Goal: Find specific page/section: Find specific page/section

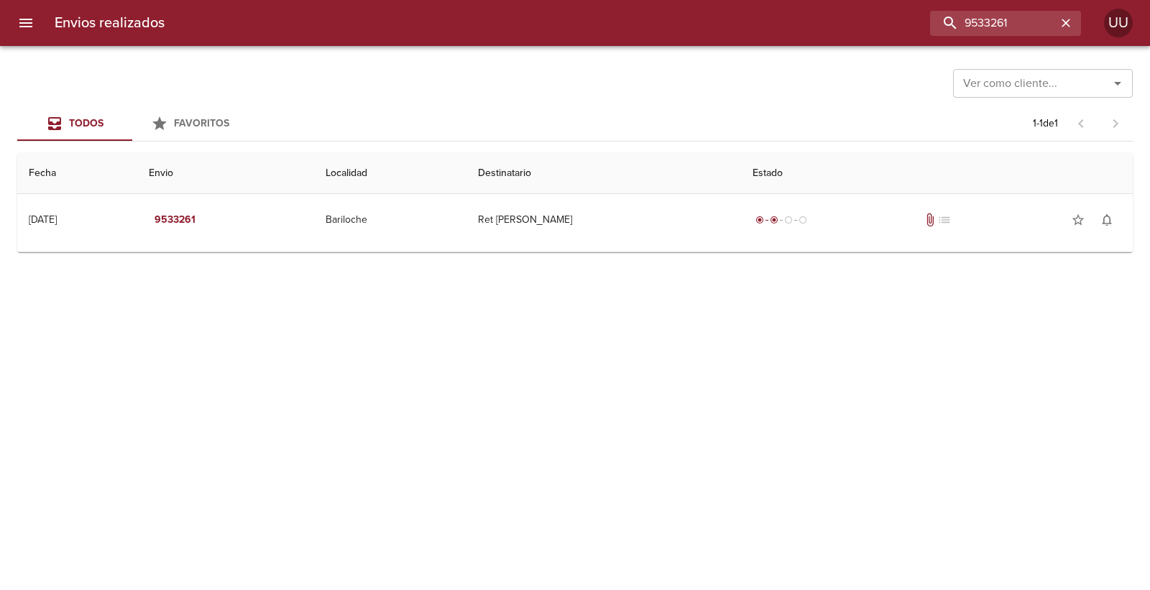
click at [618, 1] on div "Envios realizados 9533261 UU" at bounding box center [575, 23] width 1150 height 46
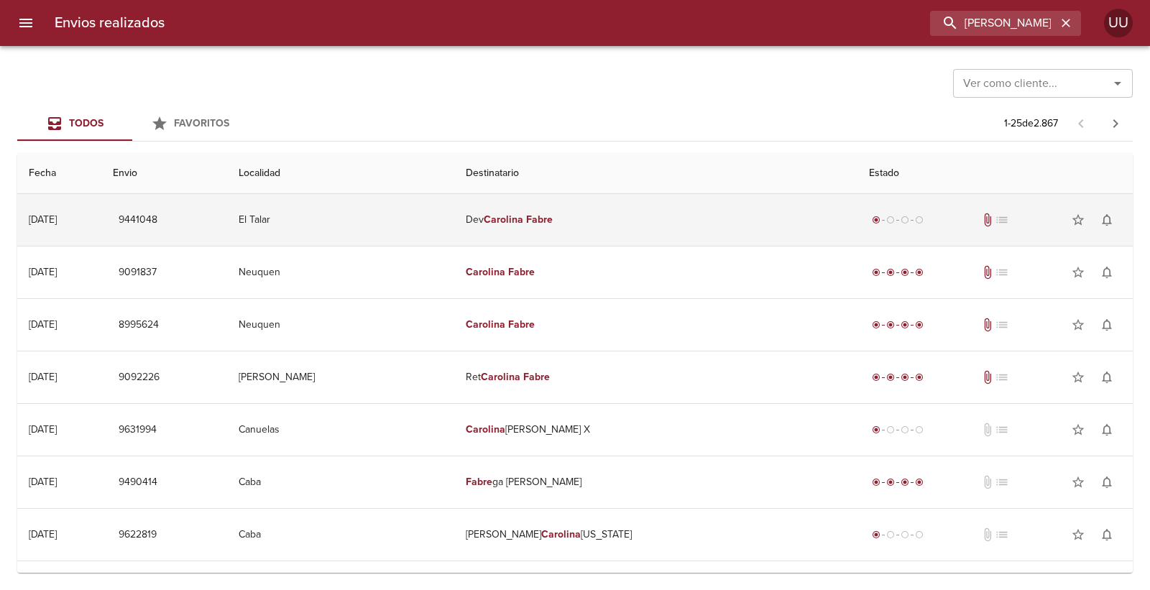
click at [638, 224] on td "Dev [PERSON_NAME]" at bounding box center [655, 220] width 403 height 52
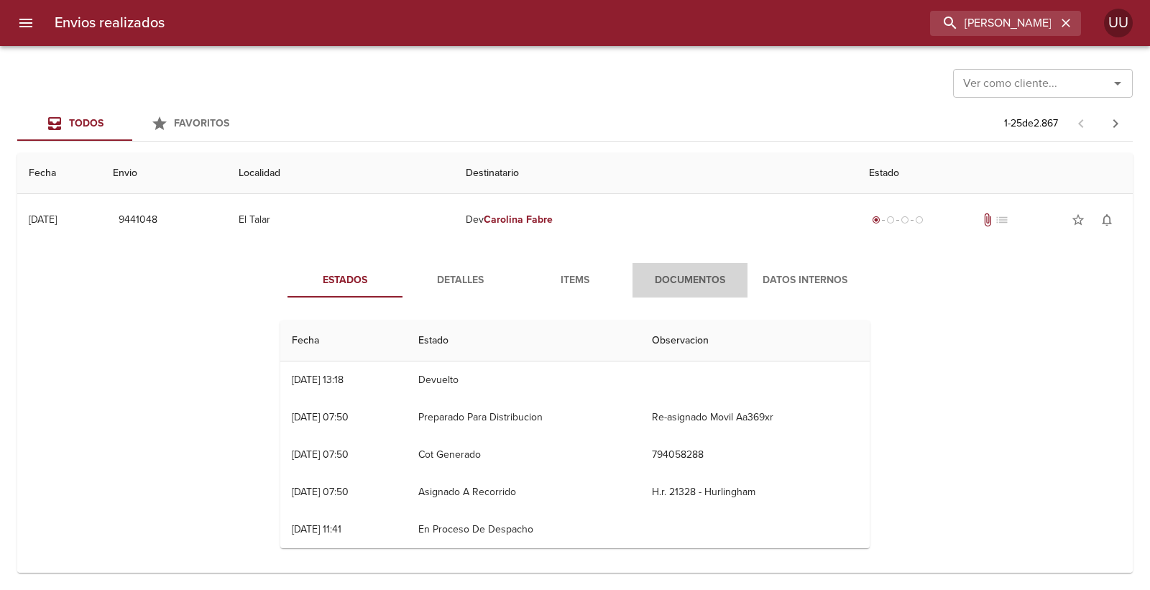
click at [677, 290] on button "Documentos" at bounding box center [690, 280] width 115 height 35
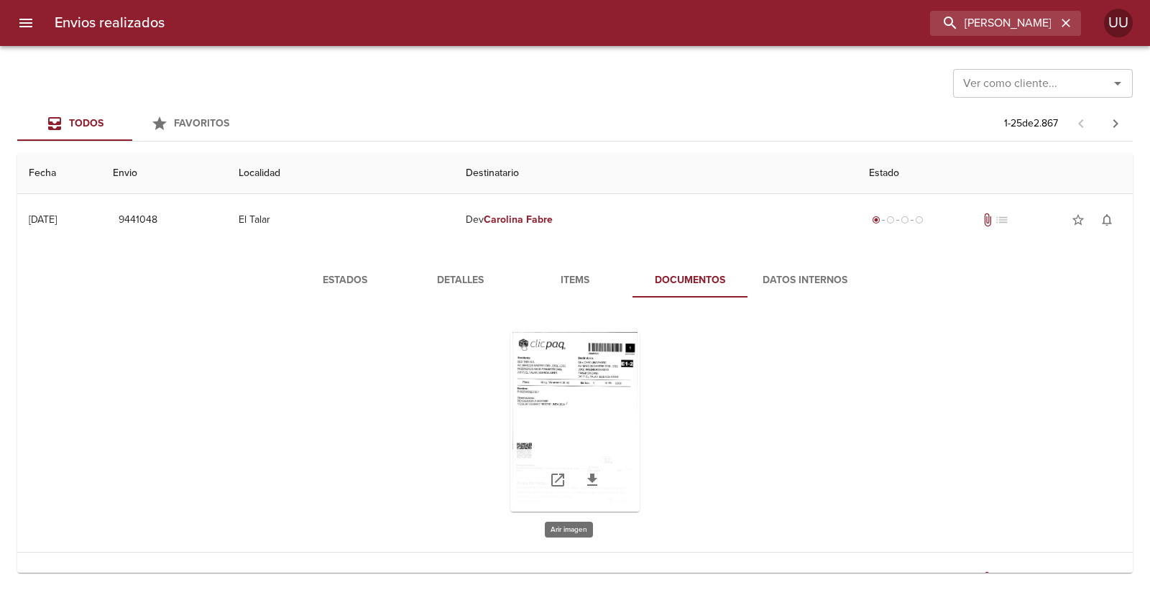
click at [605, 383] on div "Tabla de envíos del cliente" at bounding box center [574, 422] width 129 height 180
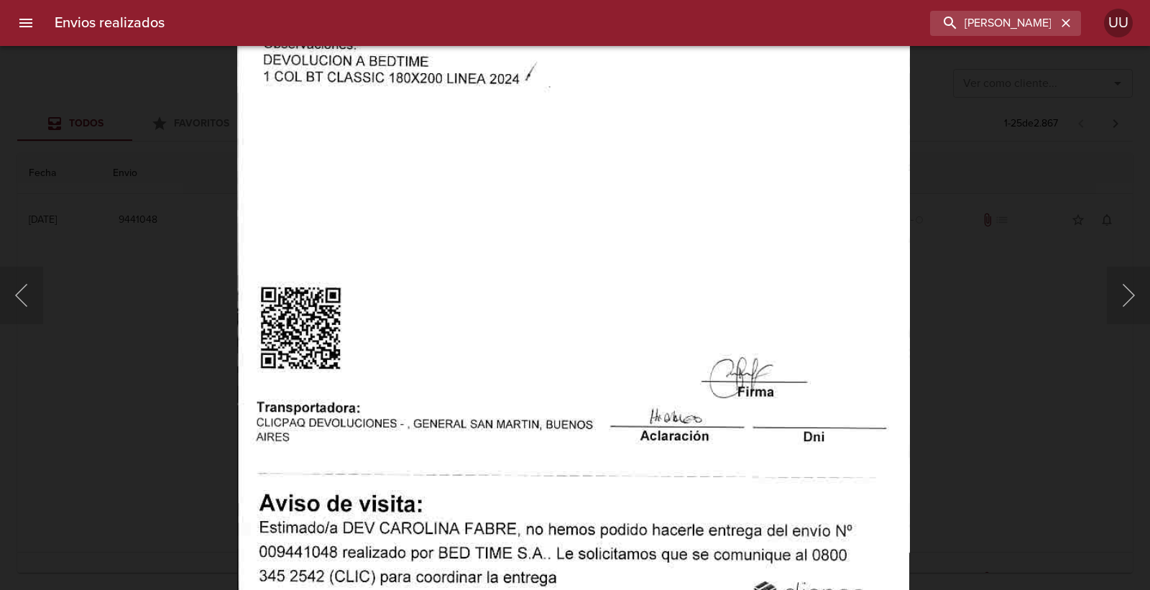
click at [597, 240] on img "Lightbox" at bounding box center [573, 173] width 673 height 969
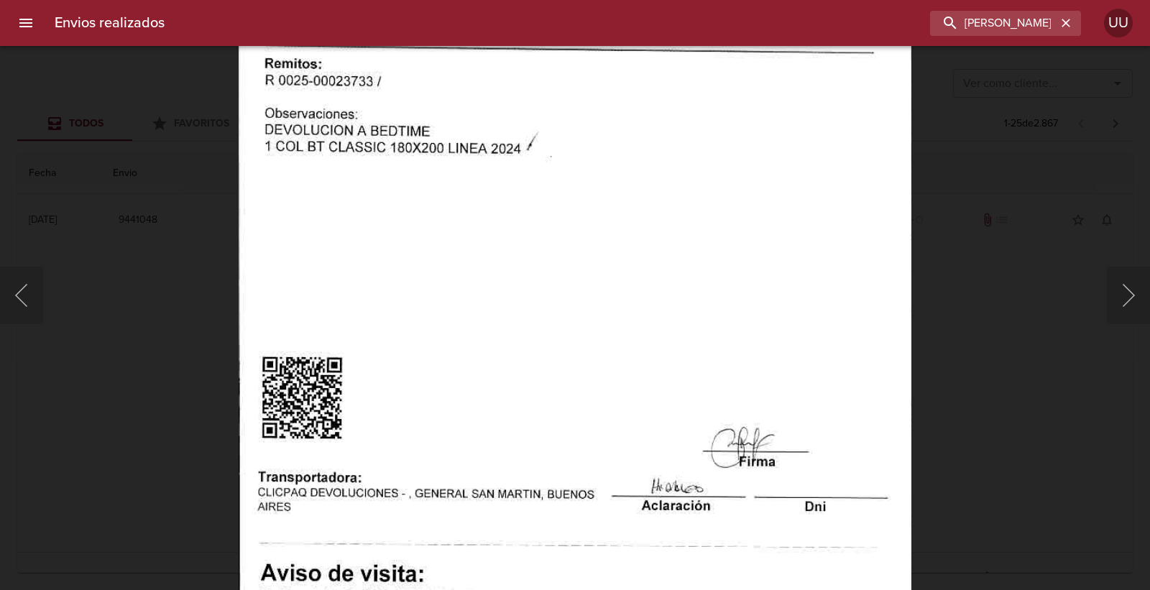
click at [602, 314] on img "Lightbox" at bounding box center [575, 242] width 673 height 969
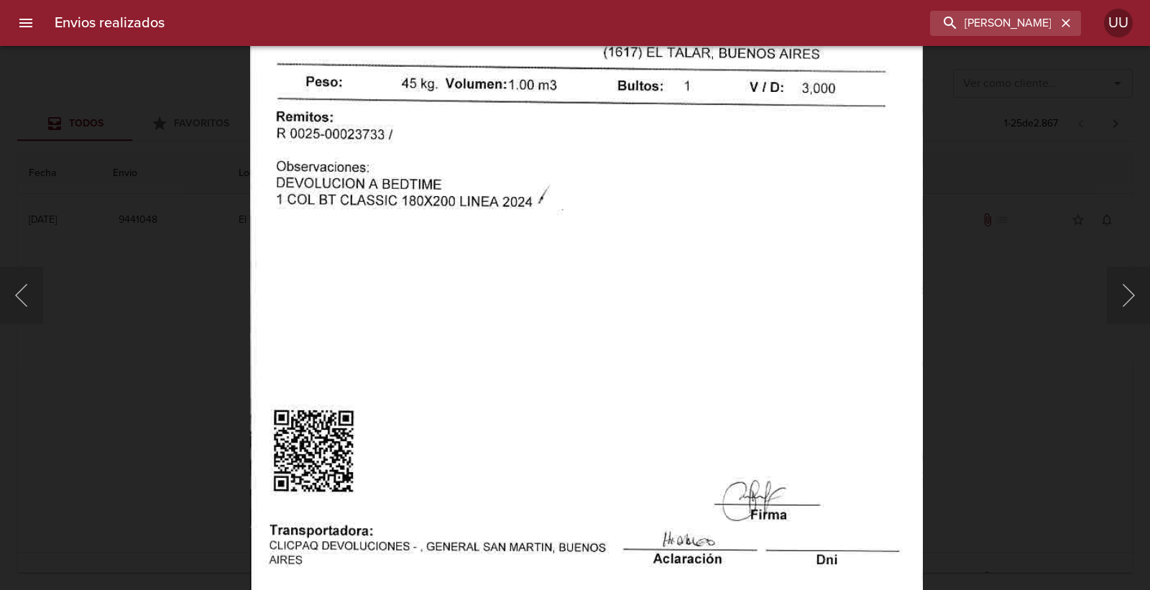
click at [636, 357] on img "Lightbox" at bounding box center [586, 296] width 673 height 969
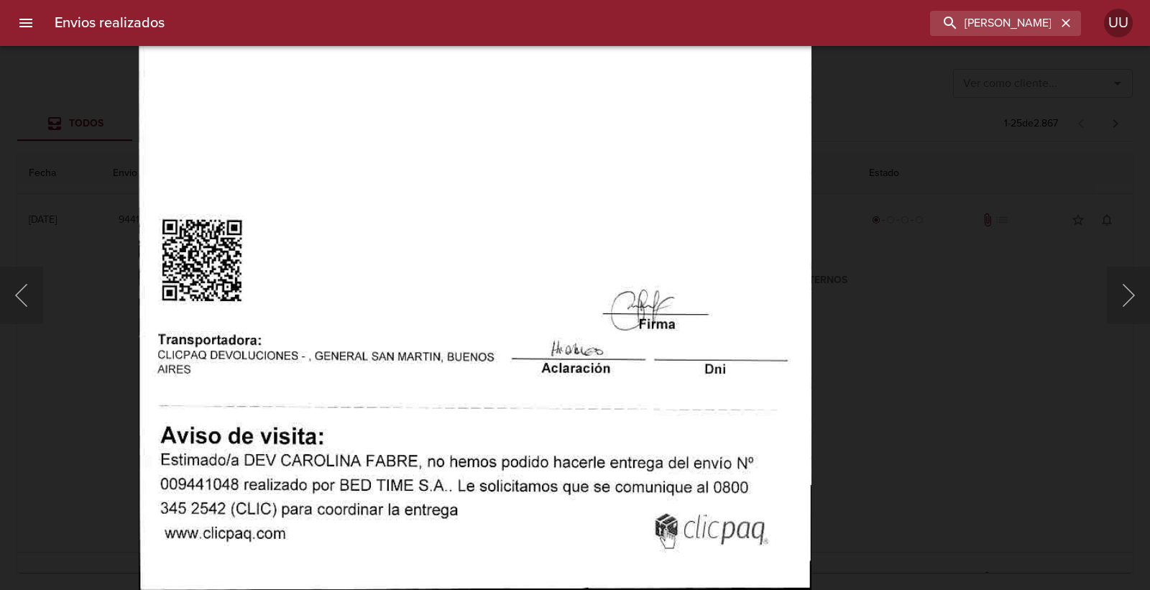
click at [661, 196] on img "Lightbox" at bounding box center [475, 104] width 673 height 969
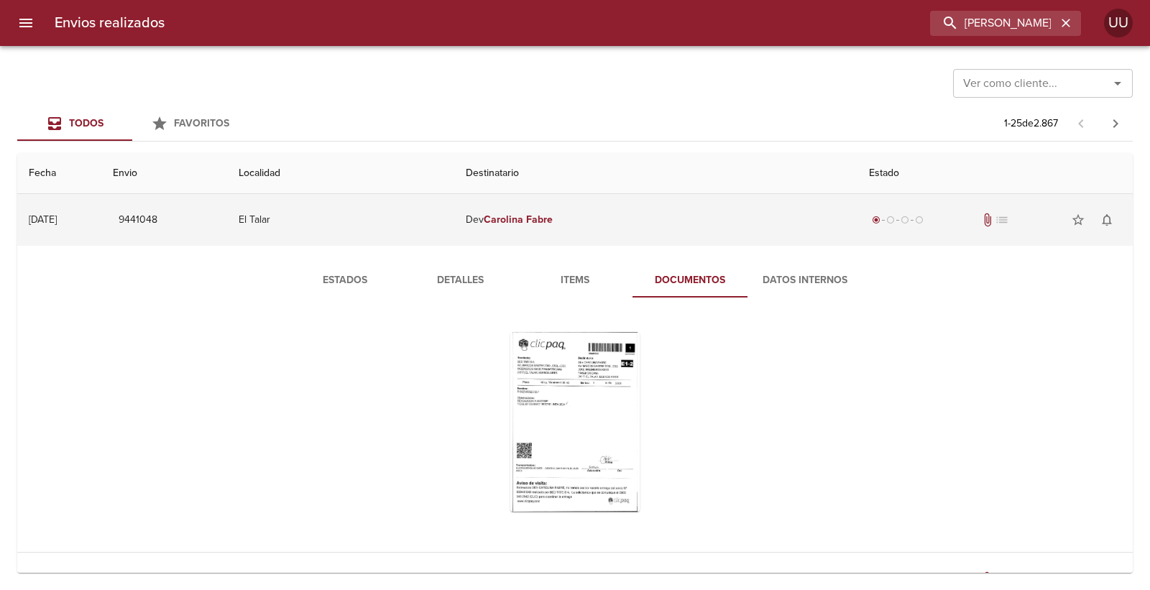
click at [701, 214] on td "Dev [PERSON_NAME]" at bounding box center [655, 220] width 403 height 52
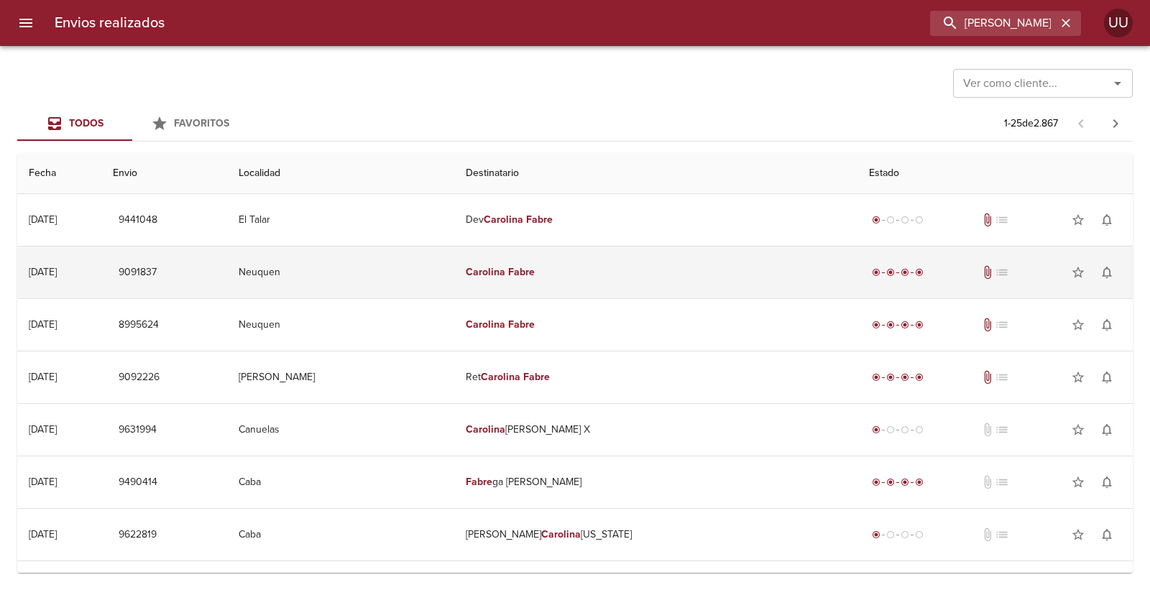
click at [454, 292] on td "Neuquen" at bounding box center [340, 273] width 226 height 52
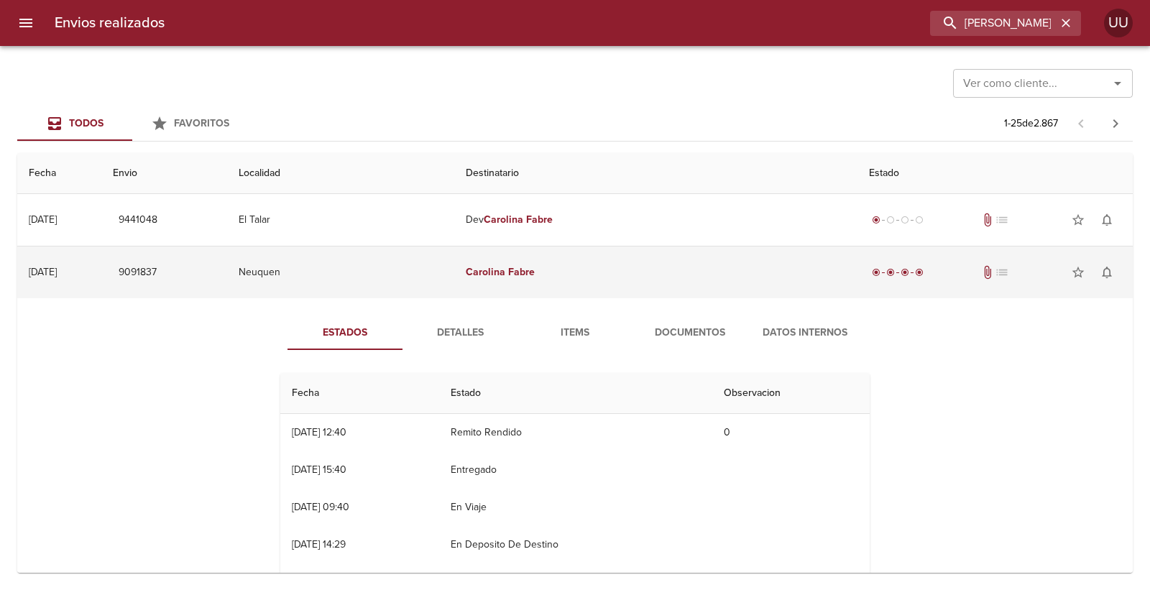
click at [525, 285] on td "[PERSON_NAME]" at bounding box center [655, 273] width 403 height 52
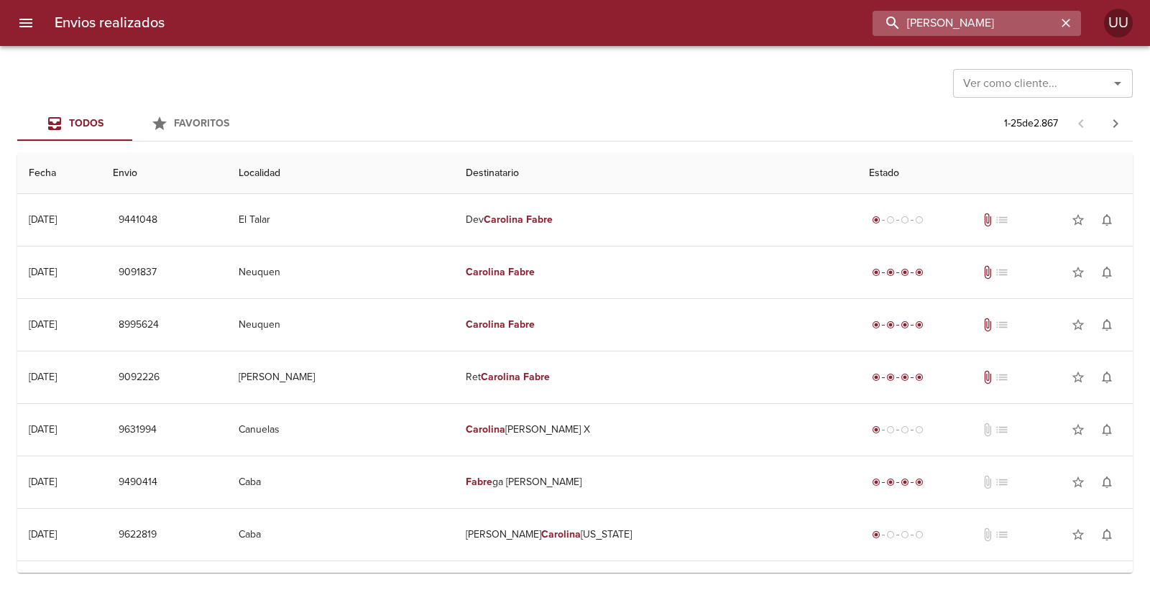
click at [1022, 29] on input "[PERSON_NAME]" at bounding box center [965, 23] width 184 height 25
type input "[PERSON_NAME]"
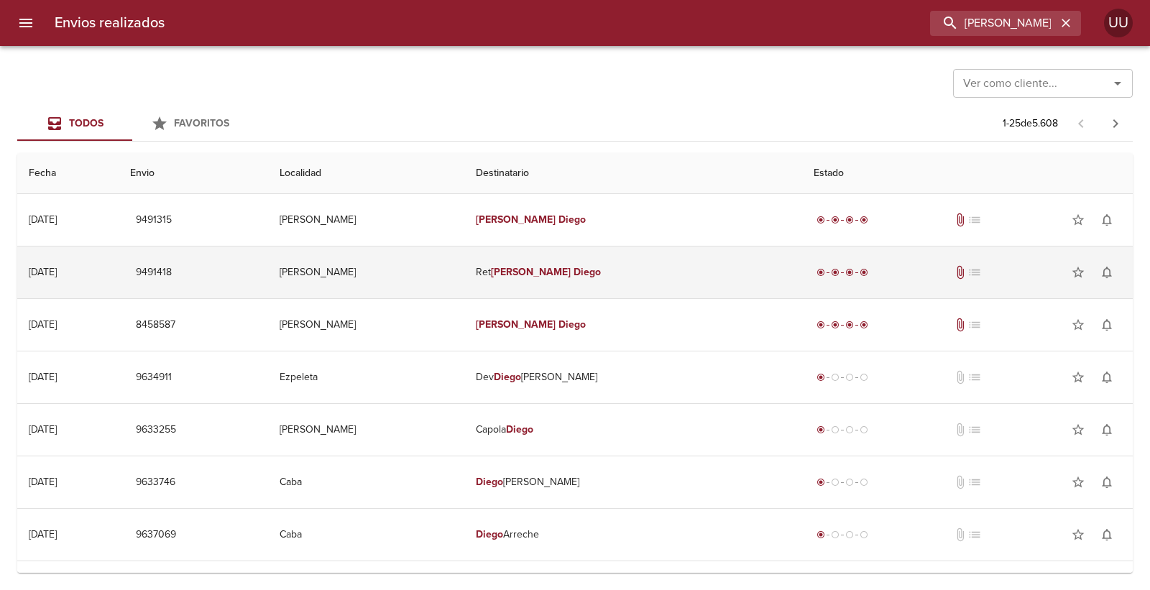
click at [656, 270] on td "[PERSON_NAME]" at bounding box center [633, 273] width 338 height 52
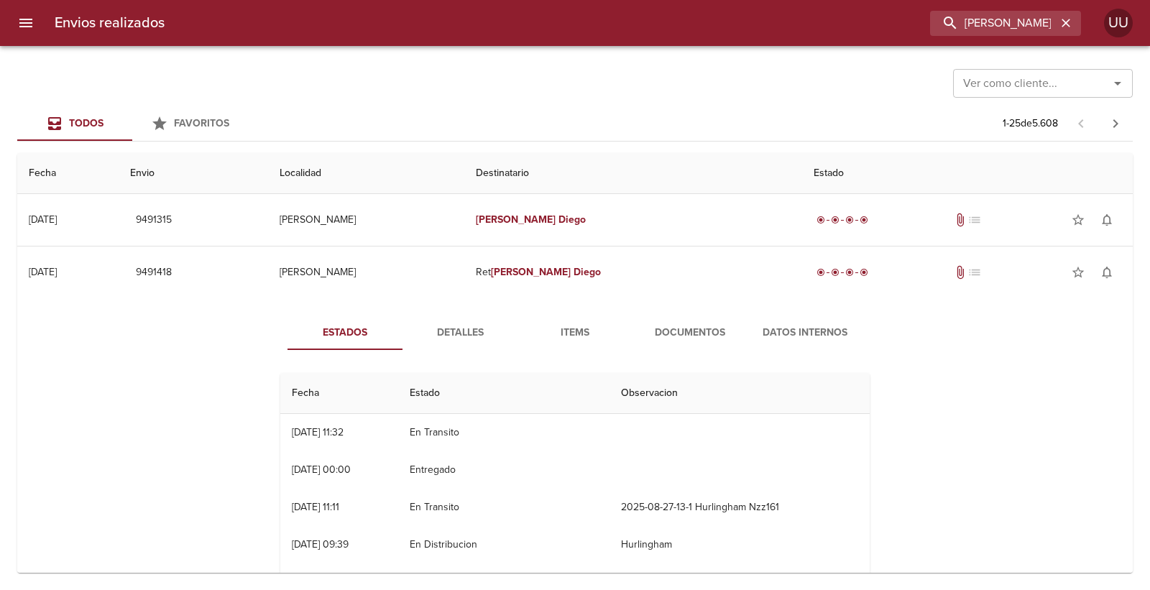
click at [676, 336] on span "Documentos" at bounding box center [690, 333] width 98 height 18
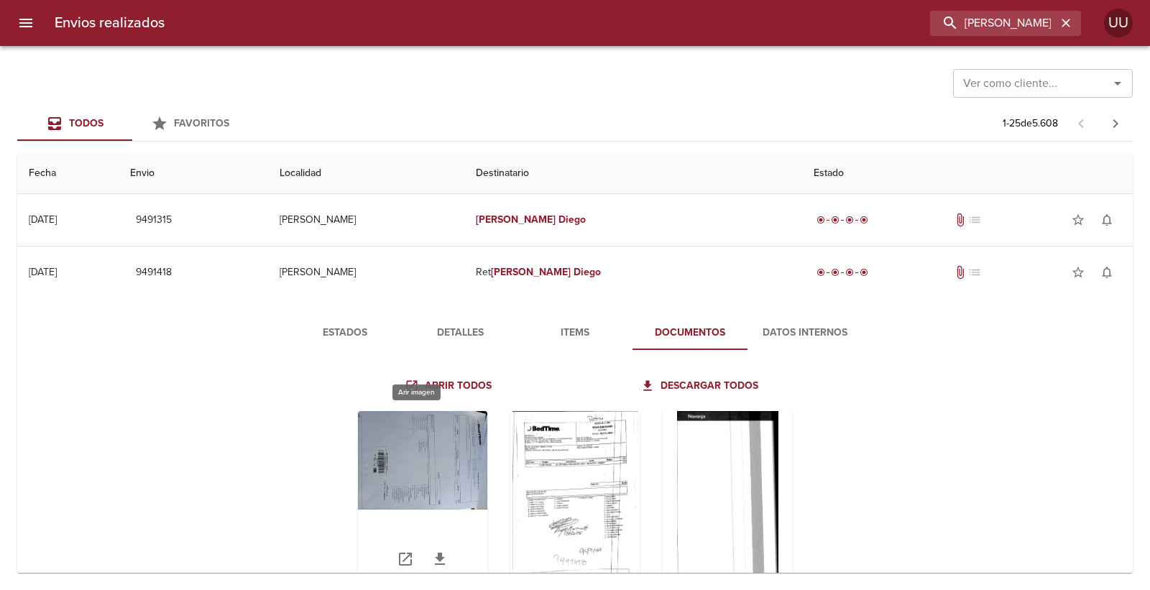
click at [436, 471] on div "Tabla de envíos del cliente" at bounding box center [422, 501] width 129 height 180
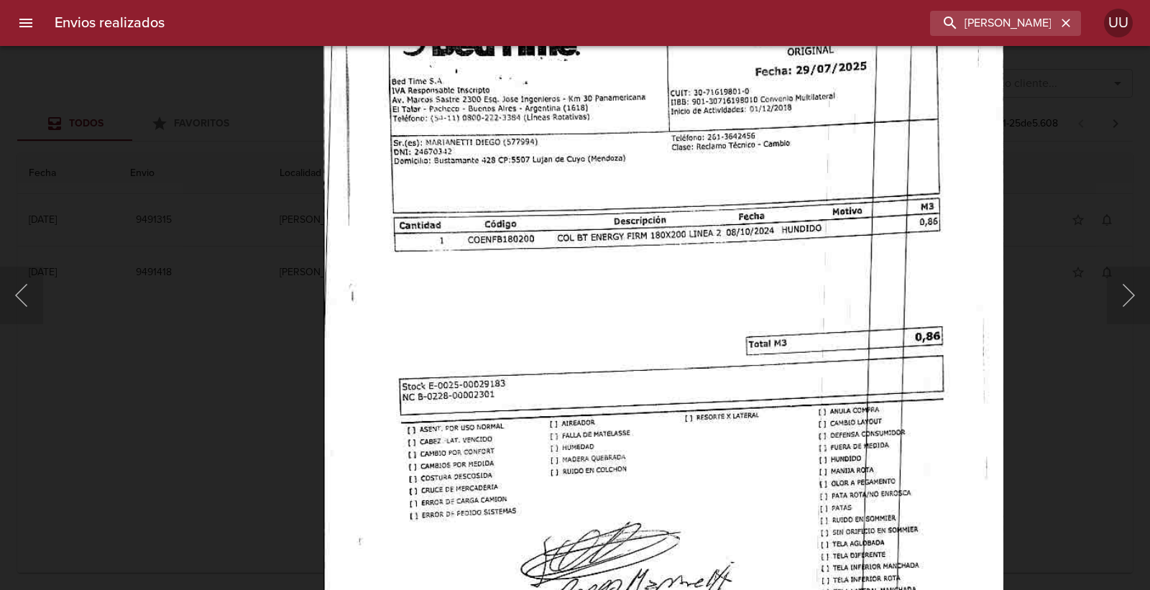
click at [685, 331] on img "Lightbox" at bounding box center [664, 432] width 680 height 969
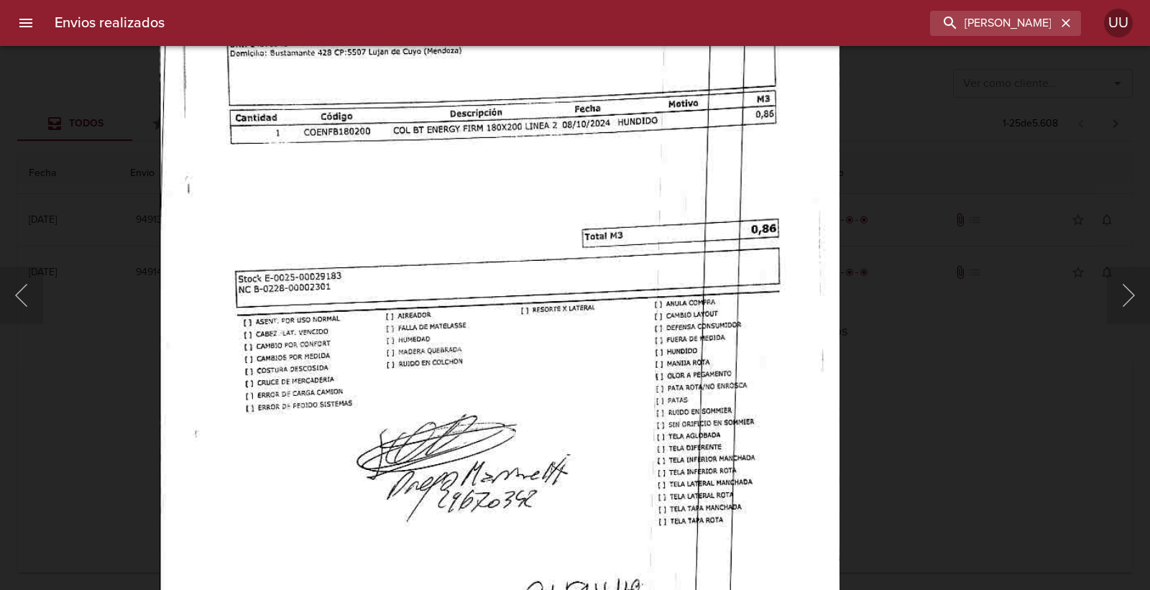
click at [608, 331] on img "Lightbox" at bounding box center [500, 325] width 680 height 969
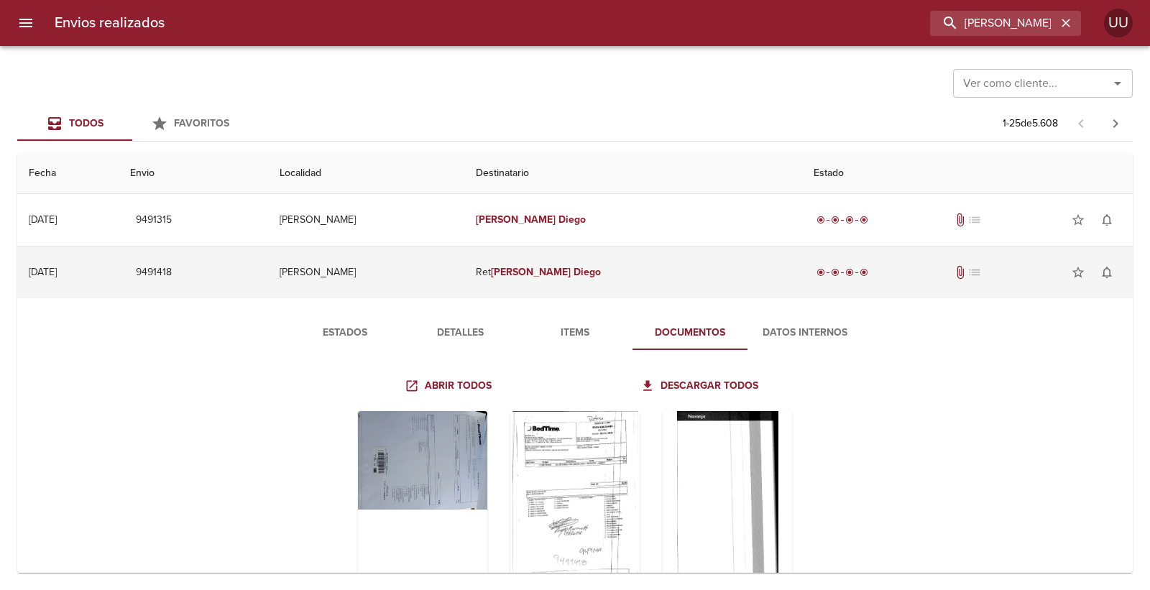
click at [325, 288] on td "[PERSON_NAME]" at bounding box center [366, 273] width 196 height 52
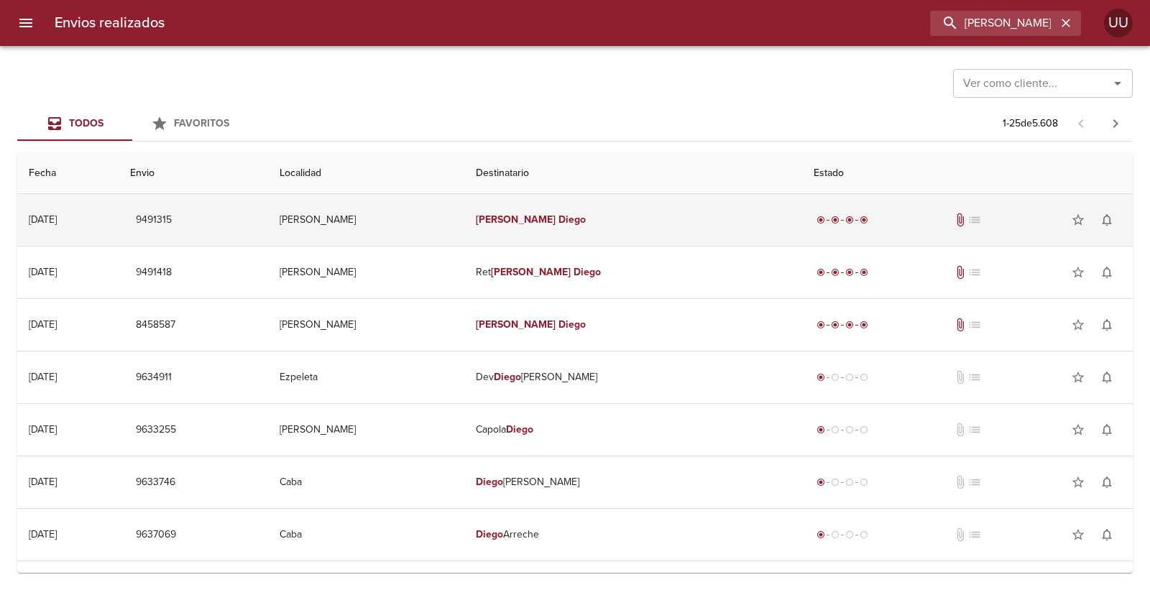
click at [608, 226] on td "[PERSON_NAME]" at bounding box center [633, 220] width 338 height 52
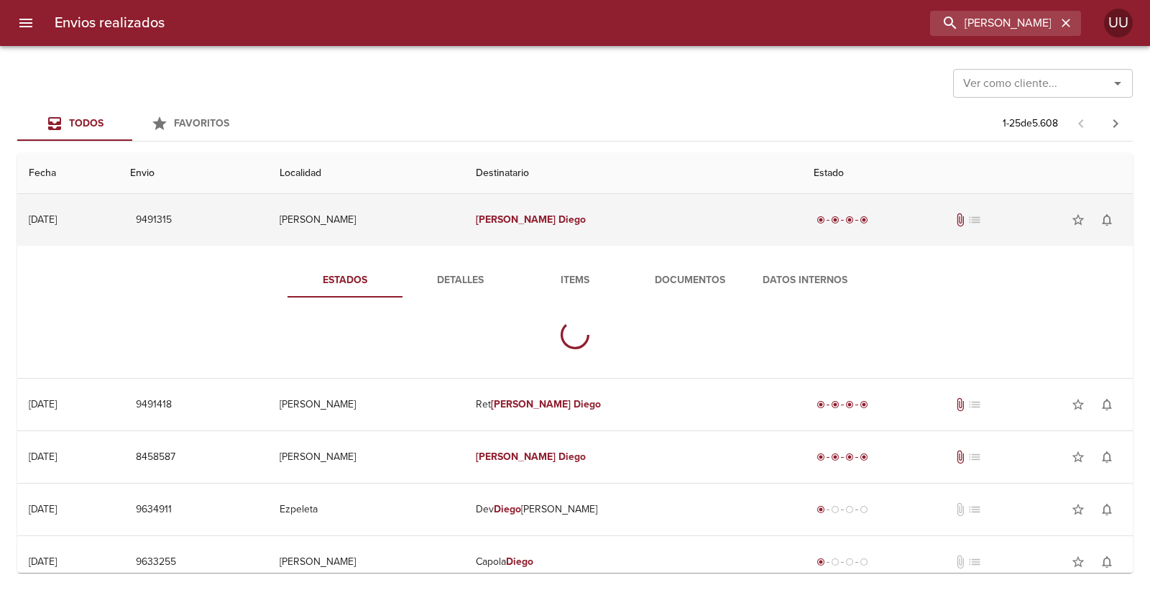
click at [605, 201] on td "[PERSON_NAME]" at bounding box center [633, 220] width 338 height 52
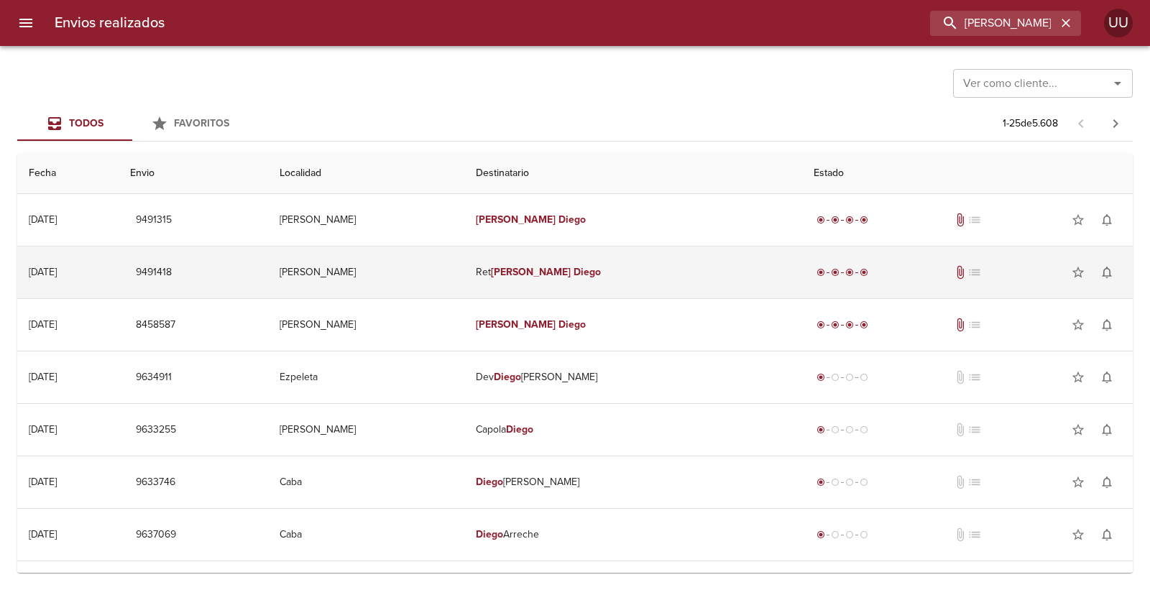
click at [590, 268] on em "Diego" at bounding box center [587, 272] width 27 height 12
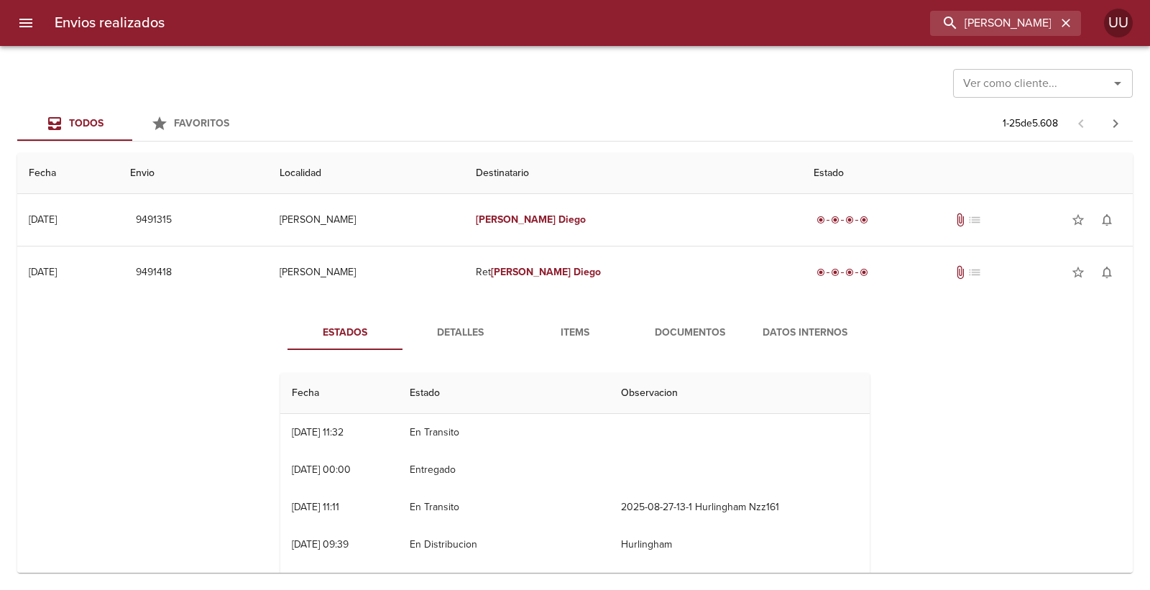
click at [647, 322] on button "Documentos" at bounding box center [690, 333] width 115 height 35
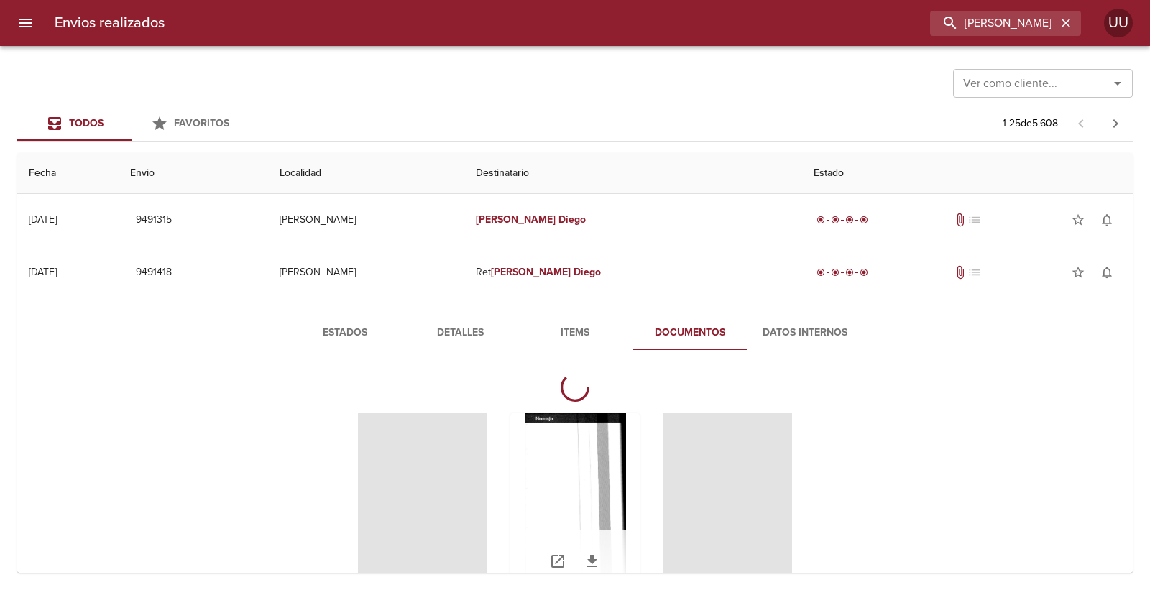
scroll to position [160, 0]
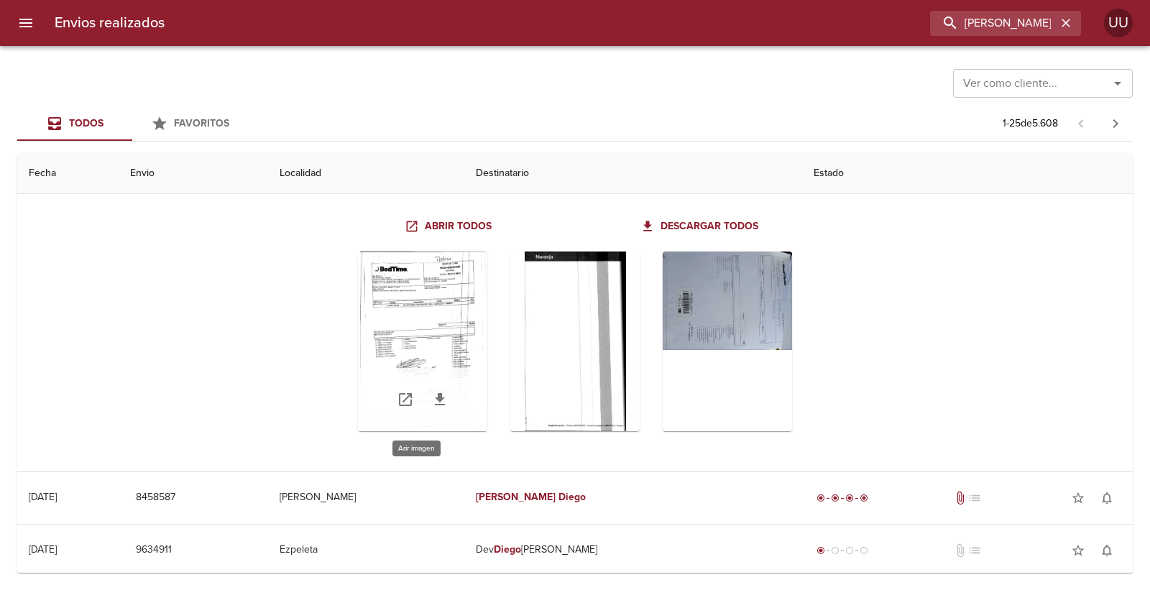
click at [434, 311] on div "Tabla de envíos del cliente" at bounding box center [422, 342] width 129 height 180
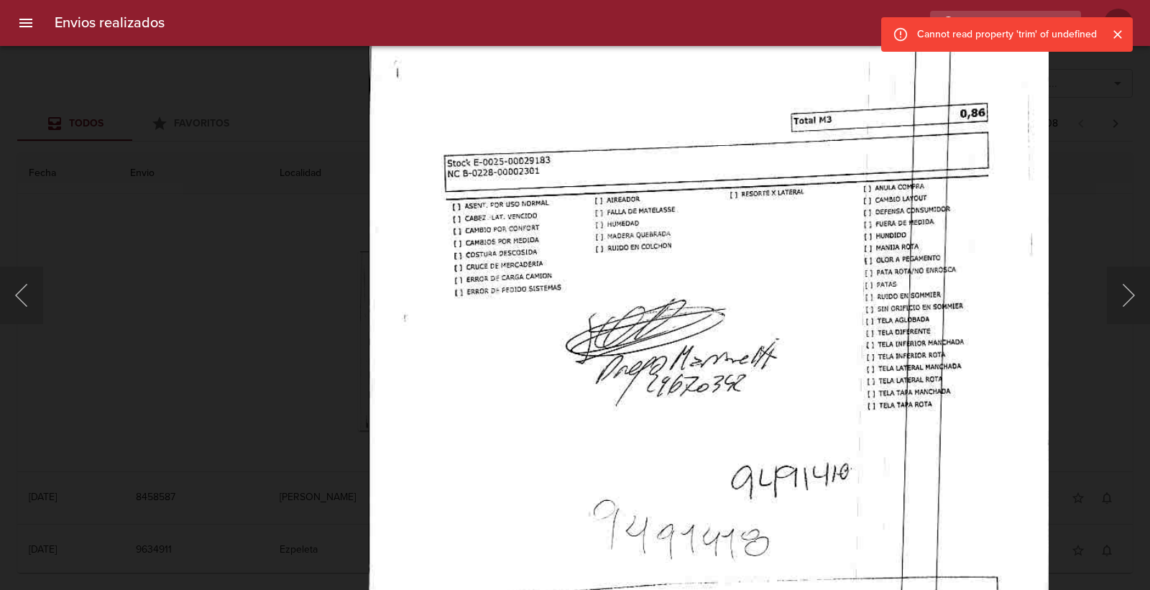
click at [597, 141] on img "Lightbox" at bounding box center [709, 209] width 680 height 969
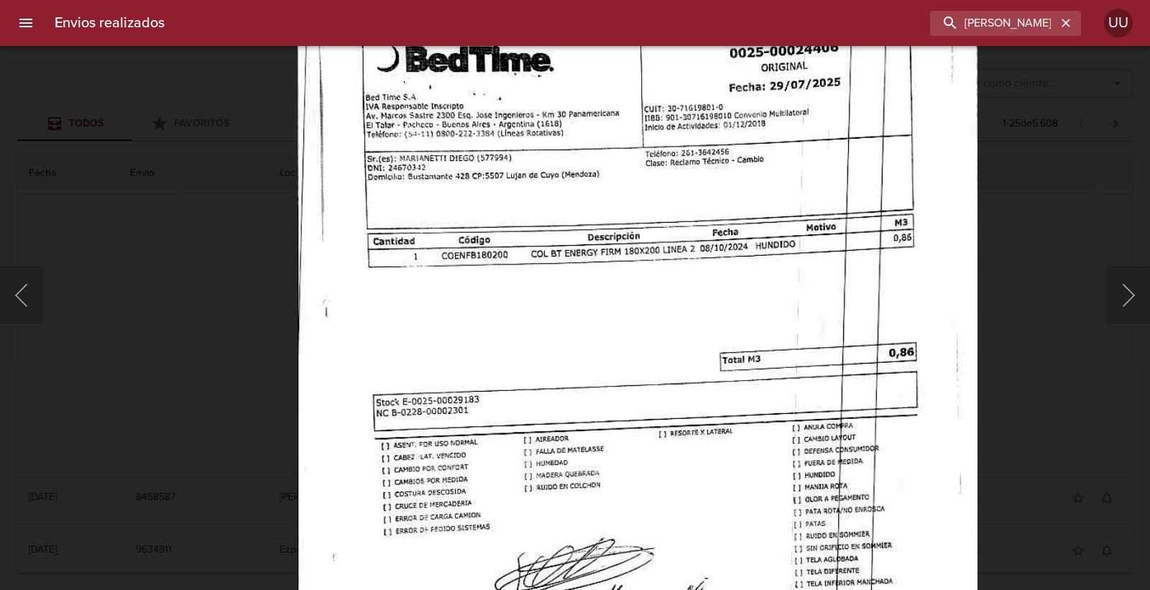
click at [577, 518] on img "Lightbox" at bounding box center [638, 449] width 680 height 969
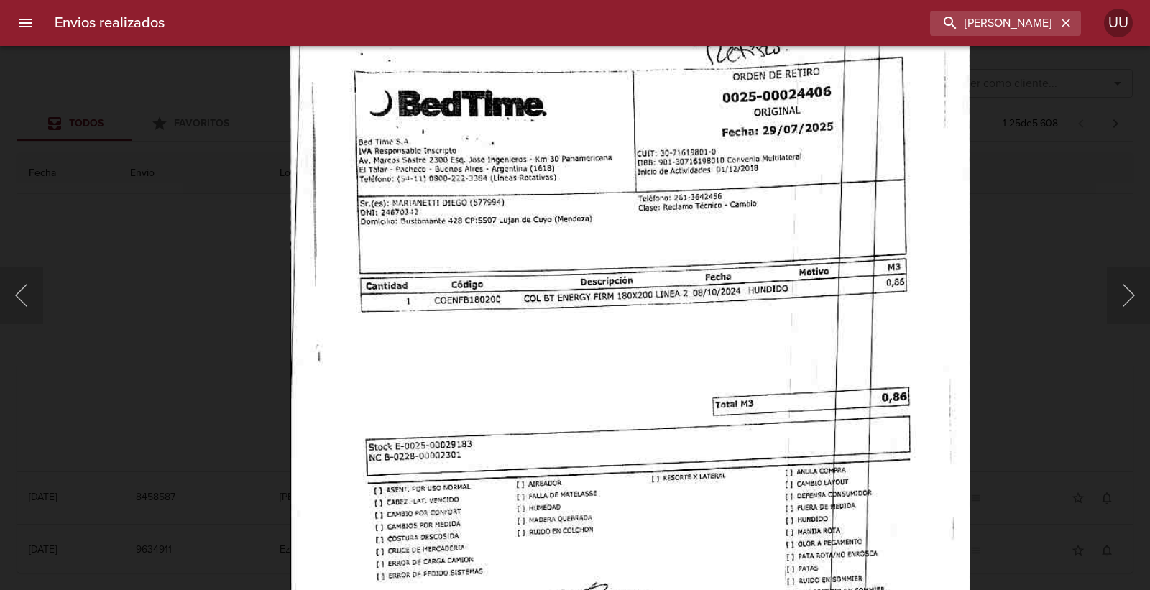
click at [590, 368] on img "Lightbox" at bounding box center [630, 493] width 680 height 969
